Goal: Task Accomplishment & Management: Complete application form

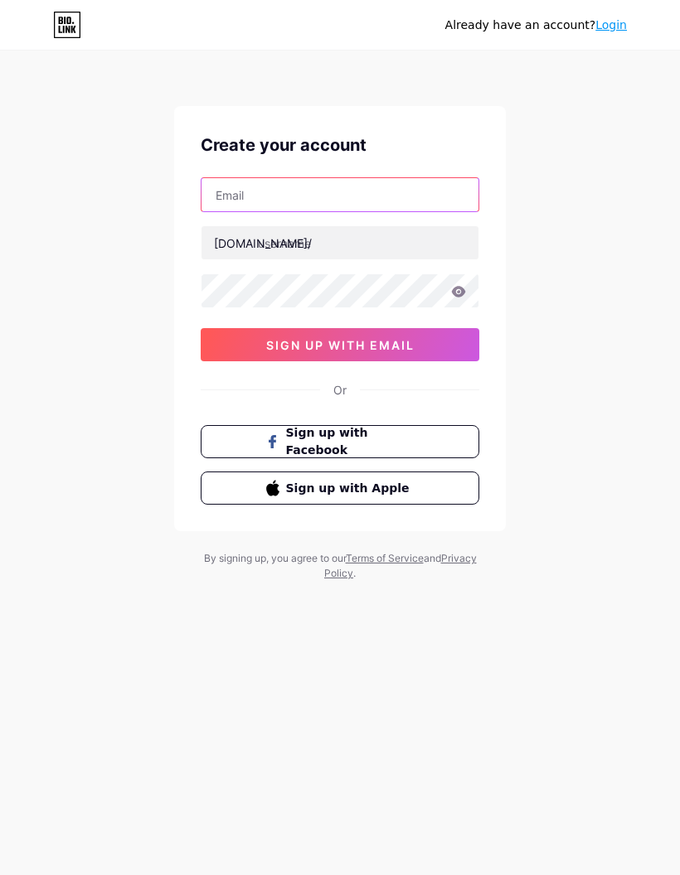
click at [229, 191] on input "text" at bounding box center [339, 194] width 277 height 33
type input "[EMAIL_ADDRESS][DOMAIN_NAME]"
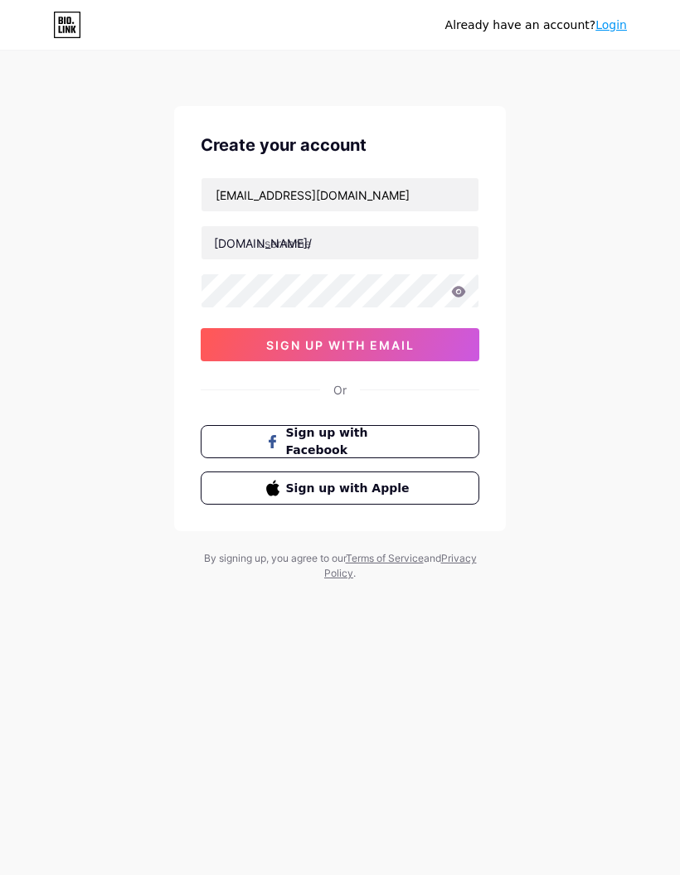
click at [279, 245] on input "text" at bounding box center [339, 242] width 277 height 33
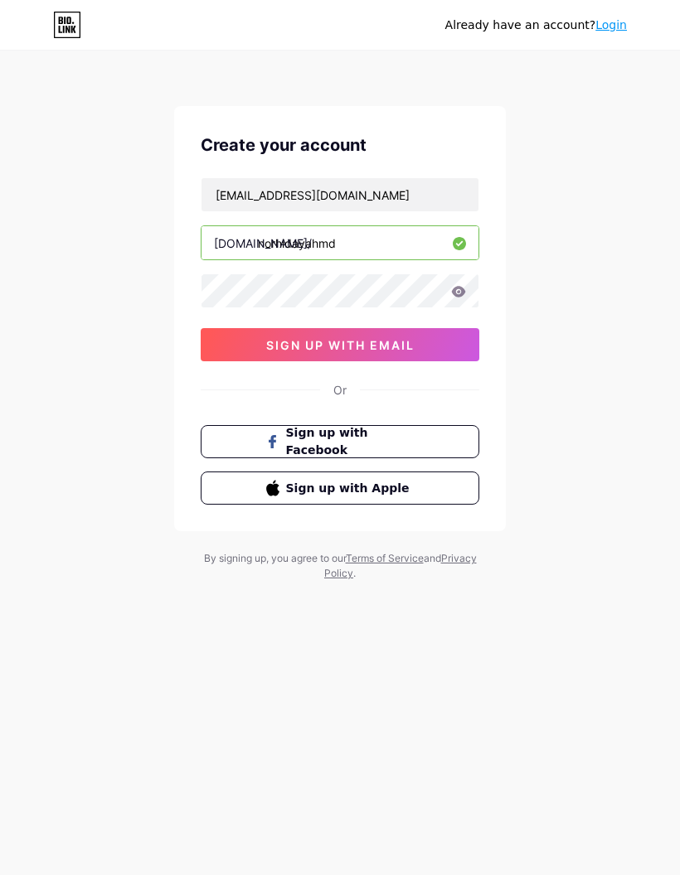
type input "norhidayahmd"
click at [457, 288] on icon at bounding box center [459, 291] width 14 height 11
click at [250, 357] on button "sign up with email" at bounding box center [340, 344] width 279 height 33
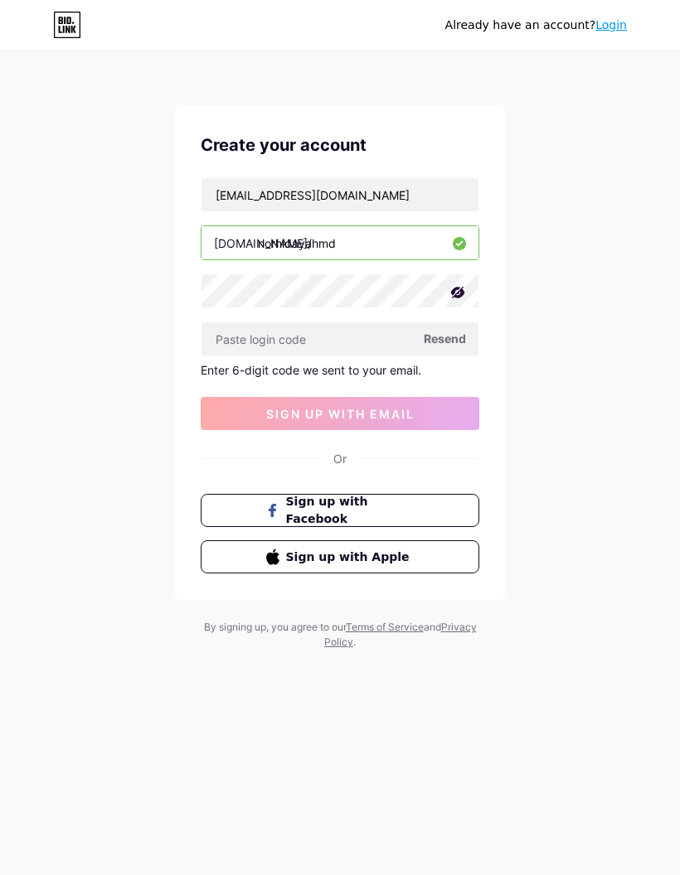
click at [116, 482] on div "Already have an account? Login Create your account [EMAIL_ADDRESS][DOMAIN_NAME]…" at bounding box center [340, 351] width 680 height 703
click at [240, 342] on input "text" at bounding box center [339, 338] width 277 height 33
click at [99, 476] on div "Already have an account? Login Create your account [EMAIL_ADDRESS][DOMAIN_NAME]…" at bounding box center [340, 351] width 680 height 703
click at [443, 335] on span "Resend" at bounding box center [445, 338] width 42 height 17
click at [97, 427] on div "Already have an account? Login Create your account [EMAIL_ADDRESS][DOMAIN_NAME]…" at bounding box center [340, 351] width 680 height 703
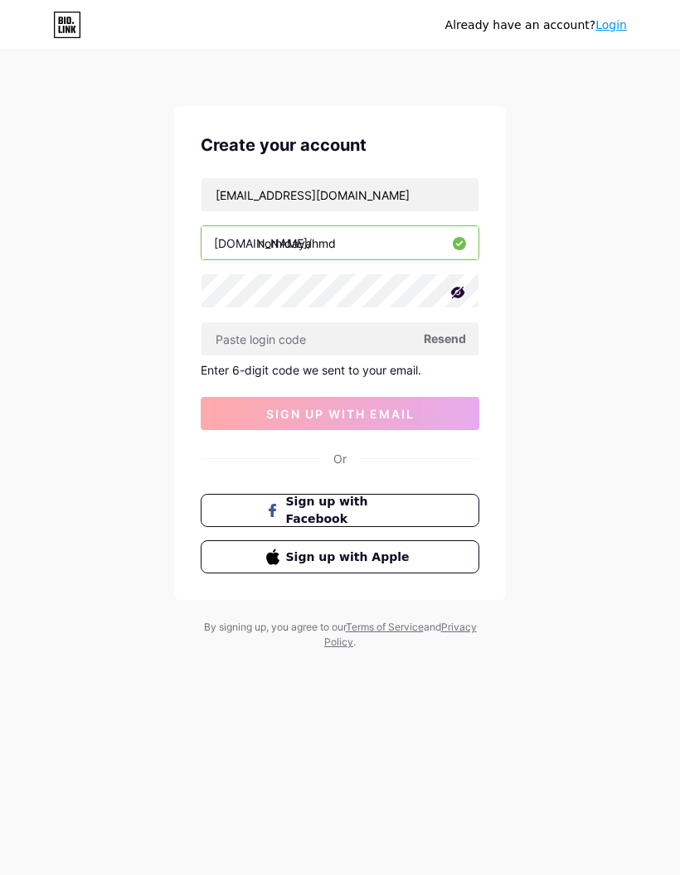
click at [371, 240] on input "norhidayahmd" at bounding box center [339, 242] width 277 height 33
click at [61, 325] on div "Already have an account? Login Create your account [EMAIL_ADDRESS][DOMAIN_NAME]…" at bounding box center [340, 351] width 680 height 703
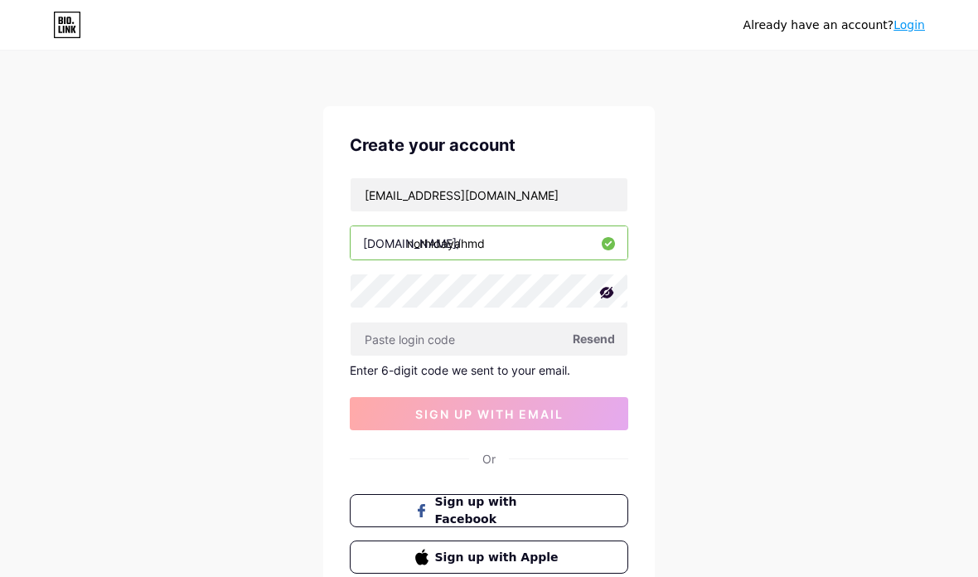
click at [561, 248] on input "norhidayahmd" at bounding box center [489, 242] width 277 height 33
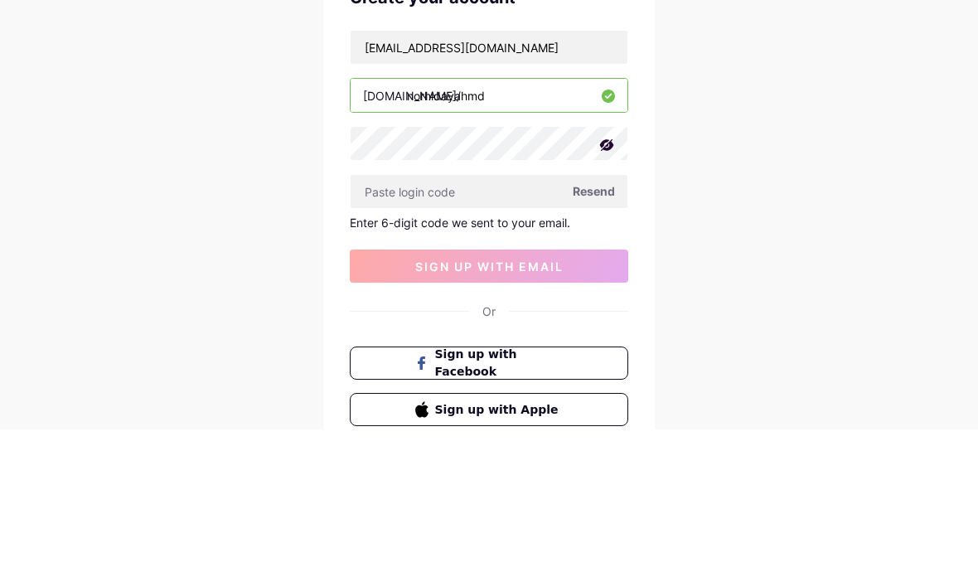
scroll to position [126, 0]
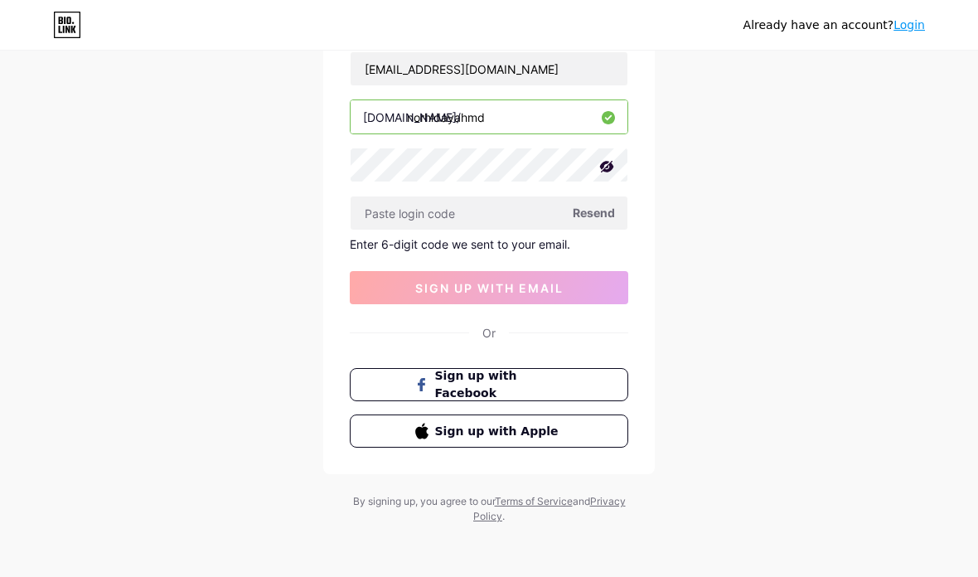
click at [241, 90] on div "Already have an account? Login Create your account [EMAIL_ADDRESS][DOMAIN_NAME]…" at bounding box center [489, 225] width 978 height 703
